Goal: Task Accomplishment & Management: Complete application form

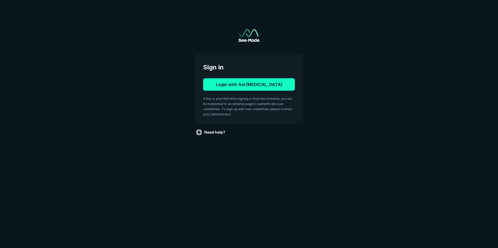
click at [275, 84] on button "Login with Sol [MEDICAL_DATA]" at bounding box center [249, 84] width 92 height 13
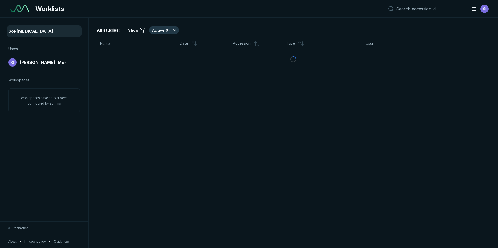
scroll to position [1613, 2428]
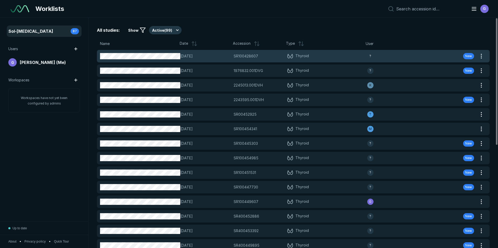
click at [326, 55] on span "Thyroid" at bounding box center [327, 56] width 80 height 6
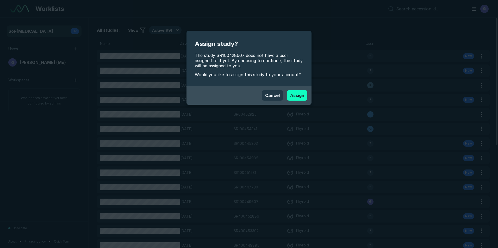
click at [296, 95] on button "Assign" at bounding box center [297, 95] width 20 height 10
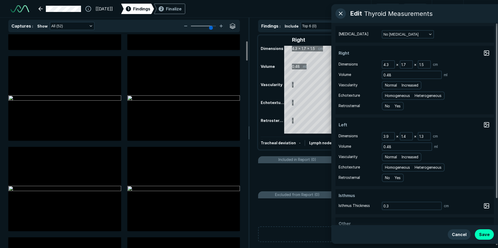
scroll to position [78, 0]
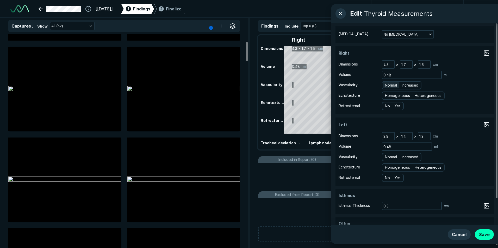
click at [386, 86] on span "Normal" at bounding box center [391, 86] width 12 height 6
click at [386, 86] on input "Normal" at bounding box center [385, 84] width 3 height 3
radio input "true"
click at [392, 97] on span "Homogeneous" at bounding box center [397, 96] width 25 height 6
click at [388, 97] on input "Homogeneous" at bounding box center [385, 94] width 3 height 3
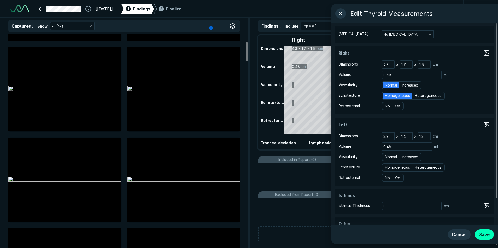
radio input "true"
click at [386, 105] on span "No" at bounding box center [387, 106] width 5 height 6
click at [386, 105] on input "No" at bounding box center [385, 105] width 3 height 3
radio input "true"
click at [394, 156] on span "Normal" at bounding box center [391, 157] width 12 height 6
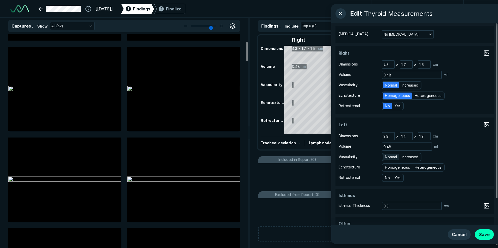
click at [388, 156] on input "Normal" at bounding box center [385, 156] width 3 height 3
radio input "true"
drag, startPoint x: 394, startPoint y: 164, endPoint x: 394, endPoint y: 167, distance: 3.4
click at [394, 166] on div "Homogeneous Heterogeneous" at bounding box center [413, 168] width 63 height 8
click at [394, 168] on span "Homogeneous" at bounding box center [397, 168] width 25 height 6
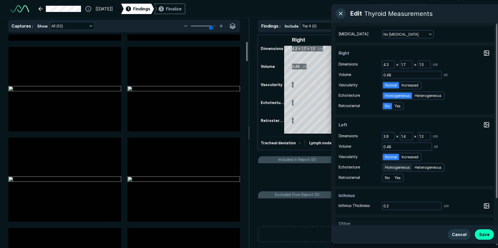
click at [388, 168] on input "Homogeneous" at bounding box center [385, 166] width 3 height 3
radio input "true"
click at [388, 178] on span "No" at bounding box center [387, 178] width 5 height 6
click at [388, 178] on input "No" at bounding box center [385, 177] width 3 height 3
radio input "true"
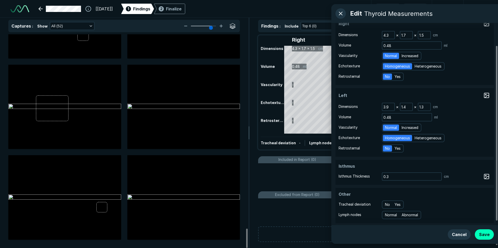
scroll to position [31, 0]
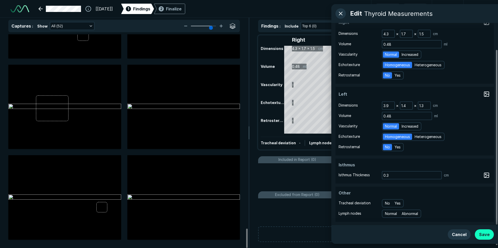
click at [485, 233] on button "Save" at bounding box center [484, 235] width 19 height 10
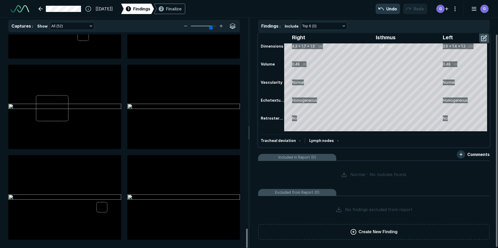
scroll to position [0, 0]
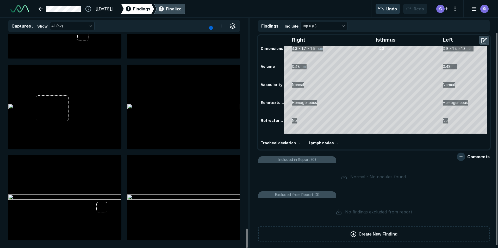
click at [179, 9] on div "Finalize" at bounding box center [174, 9] width 16 height 6
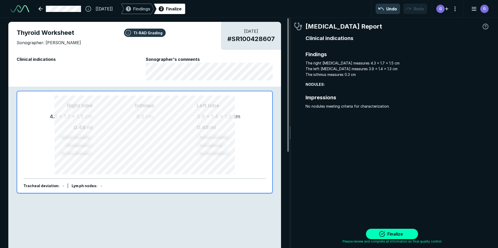
scroll to position [1678, 1541]
click at [394, 234] on button "Finalize" at bounding box center [392, 234] width 52 height 10
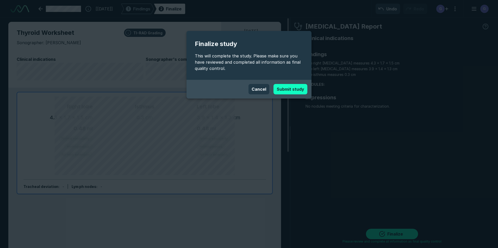
click at [295, 91] on button "Submit study" at bounding box center [290, 89] width 34 height 10
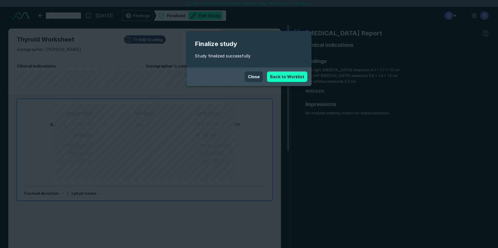
click at [287, 77] on link "Back to Worklist" at bounding box center [287, 77] width 40 height 10
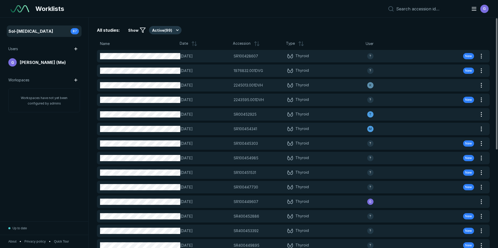
scroll to position [1613, 2428]
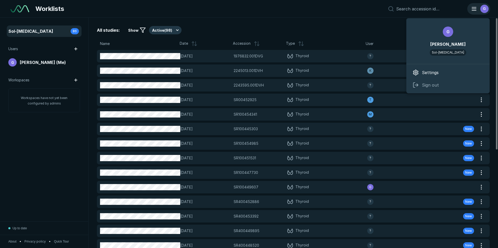
click at [477, 8] on div "G" at bounding box center [479, 9] width 22 height 10
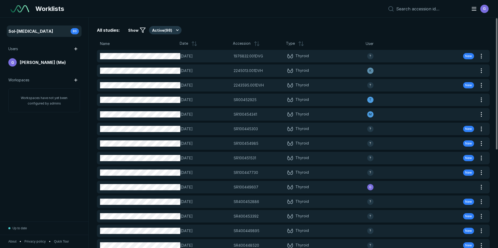
click at [345, 29] on div "All studies: Show Active ( 98 )" at bounding box center [293, 30] width 393 height 8
click at [163, 31] on button "Active ( 98 )" at bounding box center [165, 30] width 33 height 8
click at [160, 54] on span "Completed ( 21 )" at bounding box center [167, 56] width 25 height 6
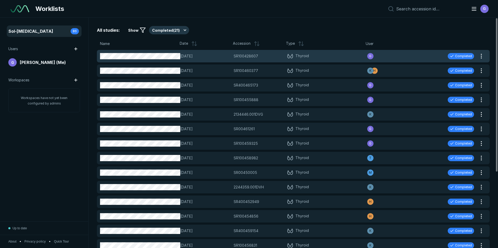
click at [272, 56] on div "SR100428607 SR100428607" at bounding box center [259, 56] width 50 height 6
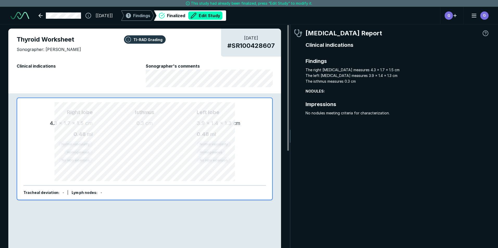
scroll to position [1647, 1541]
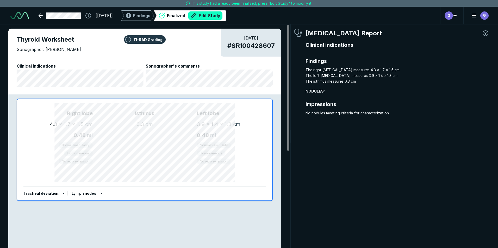
click at [216, 16] on button "Edit Study" at bounding box center [205, 15] width 34 height 8
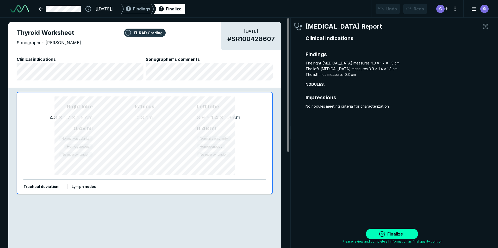
type textarea "x"
click at [69, 10] on link at bounding box center [59, 9] width 49 height 10
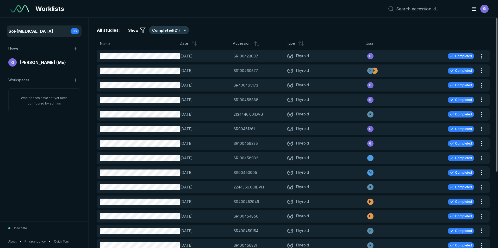
scroll to position [1613, 2428]
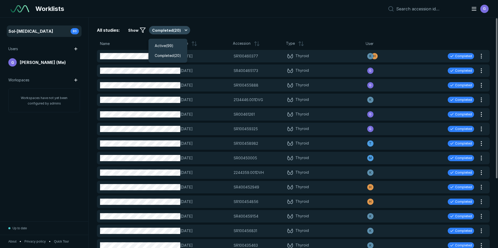
click at [161, 29] on button "Completed ( 20 )" at bounding box center [169, 30] width 41 height 8
click at [165, 43] on span "Active ( 99 )" at bounding box center [164, 46] width 19 height 6
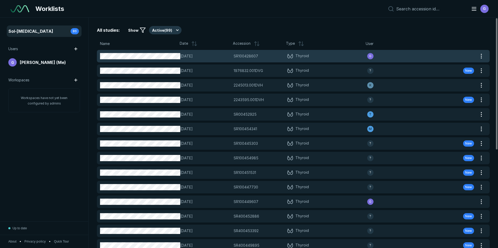
click at [276, 55] on div "SR100428607 SR100428607" at bounding box center [259, 56] width 50 height 6
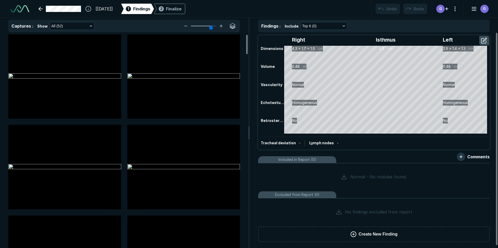
scroll to position [1169, 1707]
click at [182, 10] on div "Finalize" at bounding box center [174, 9] width 16 height 6
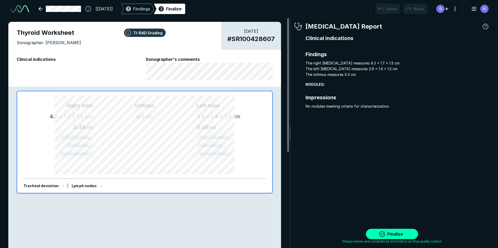
scroll to position [1678, 1541]
click at [386, 236] on button "Finalize" at bounding box center [392, 234] width 52 height 10
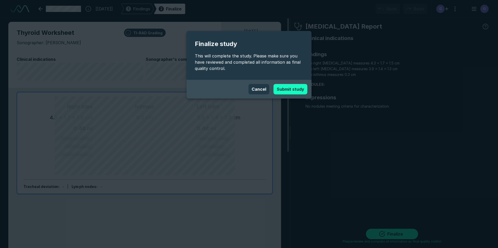
click at [294, 91] on button "Submit study" at bounding box center [290, 89] width 34 height 10
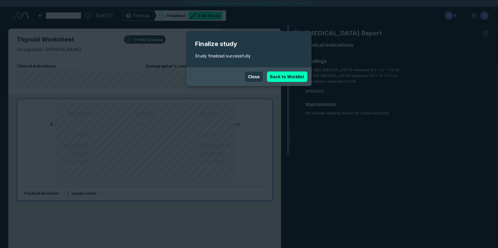
scroll to position [1666, 2910]
click at [291, 77] on link "Back to Worklist" at bounding box center [287, 77] width 40 height 10
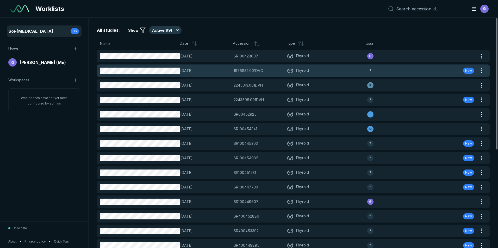
scroll to position [1613, 2428]
